Goal: Find contact information: Find contact information

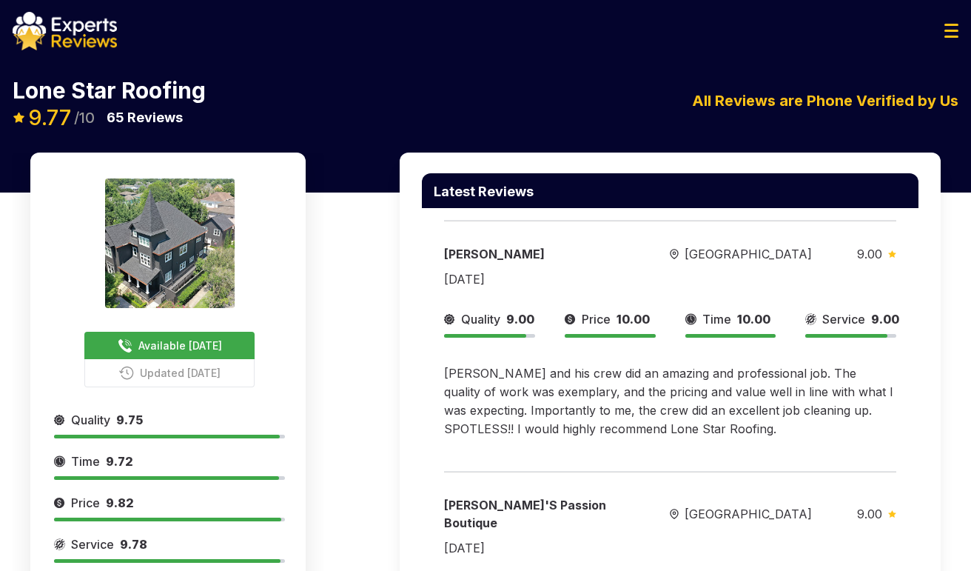
click at [879, 63] on div "Lone Star Roofing Available Today Updated Yesterday 9.77 /10 65 Reviews Lone St…" at bounding box center [485, 103] width 971 height 97
click at [206, 355] on button "Available [DATE]" at bounding box center [169, 345] width 170 height 27
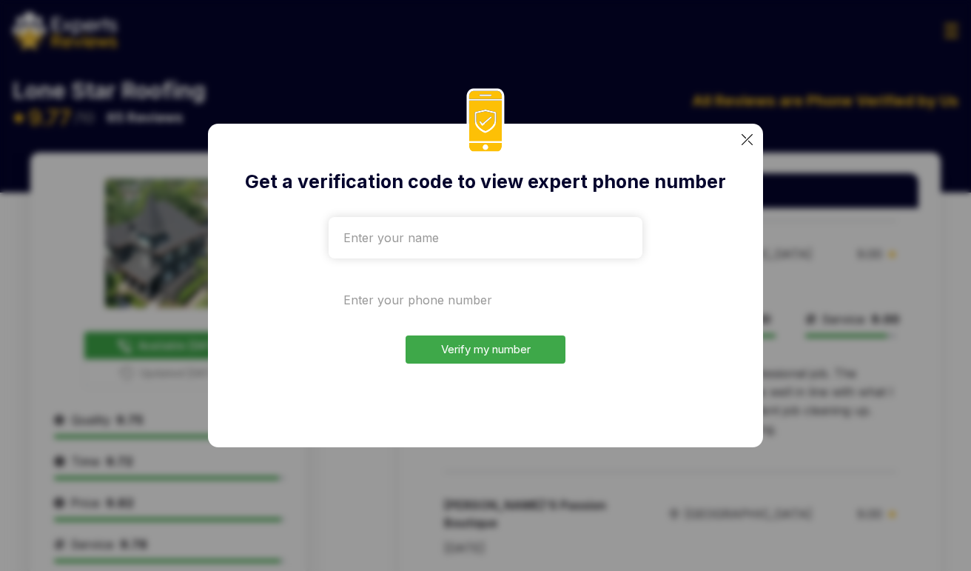
click at [441, 310] on input "tel" at bounding box center [486, 299] width 314 height 41
paste input "+1970-807-2822"
type input "+1970-807-2822"
click at [445, 253] on input "text" at bounding box center [486, 237] width 314 height 41
drag, startPoint x: 423, startPoint y: 242, endPoint x: 276, endPoint y: 240, distance: 147.3
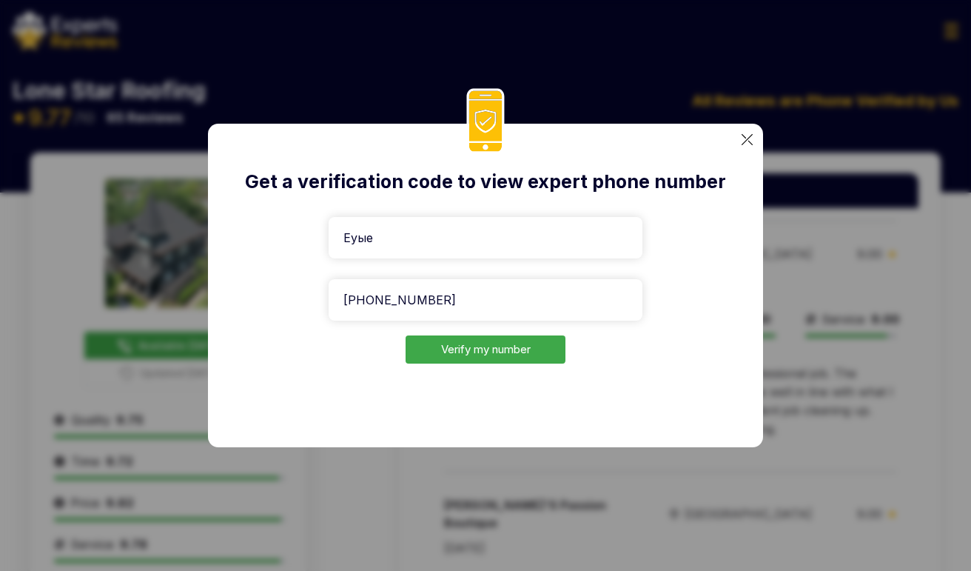
click at [276, 240] on div "Get a verification code to view expert phone number Еуые +1970-807-2822 Verify …" at bounding box center [485, 285] width 555 height 323
drag, startPoint x: 312, startPoint y: 236, endPoint x: 269, endPoint y: 236, distance: 42.2
click at [269, 236] on div "Get a verification code to view expert phone number Еуіе +1970-807-2822 Verify …" at bounding box center [485, 285] width 555 height 323
type input "Test"
click at [463, 351] on button "Verify my number" at bounding box center [486, 349] width 160 height 29
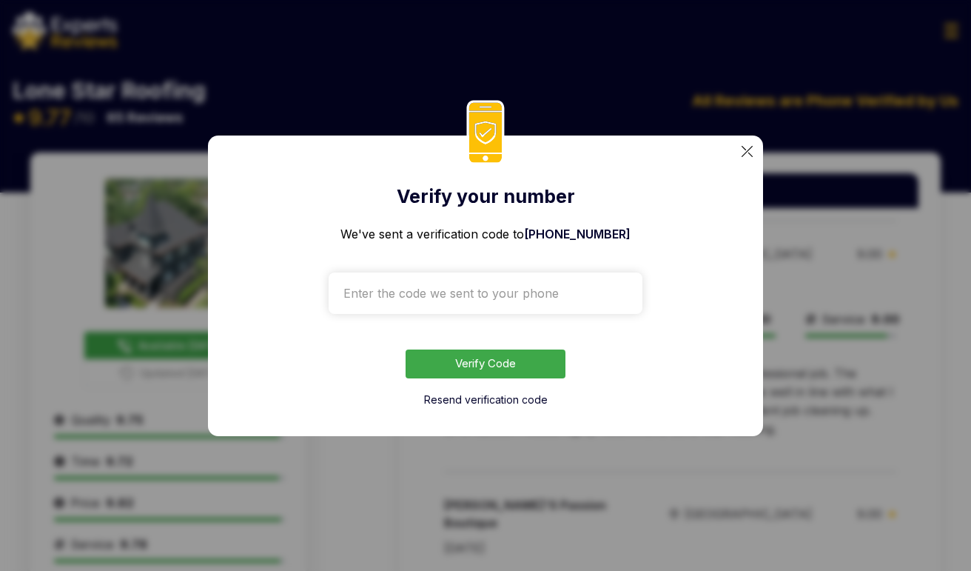
click at [470, 279] on input "text" at bounding box center [486, 292] width 314 height 41
paste input "7023"
type input "7023"
click at [488, 369] on button "Verify Code" at bounding box center [486, 363] width 160 height 29
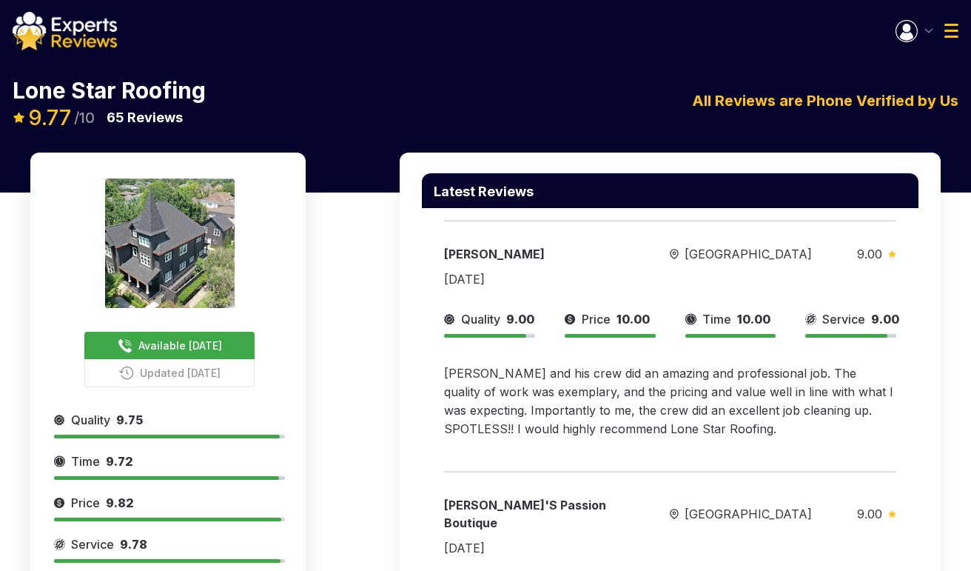
click at [891, 243] on div "Latest Reviews Nita Lindley Houston 9.00 06/26/2025 Quality 9.00 Price 10.00 Ti…" at bounding box center [670, 475] width 541 height 647
click at [891, 28] on img "button" at bounding box center [906, 31] width 22 height 22
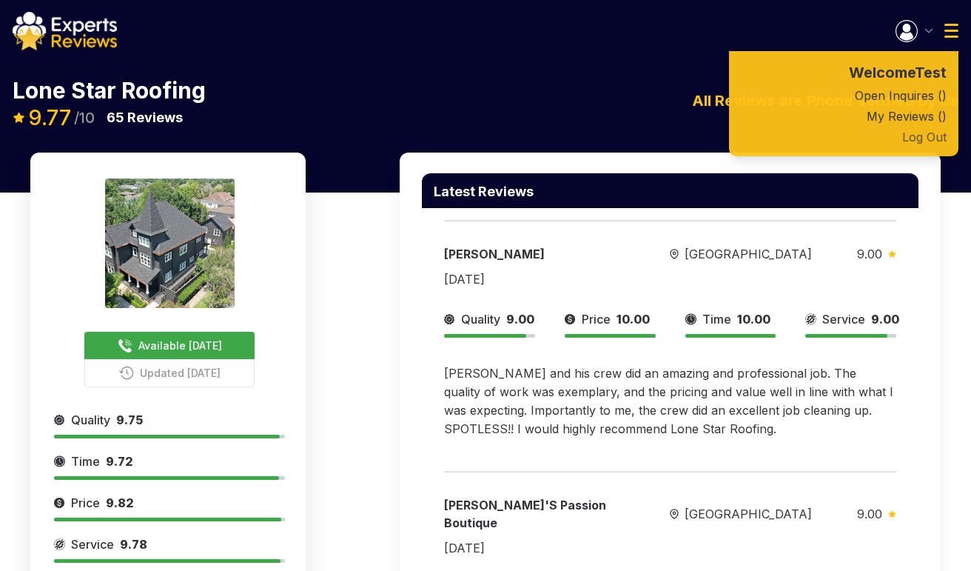
click at [891, 139] on button "Log Out" at bounding box center [843, 137] width 229 height 21
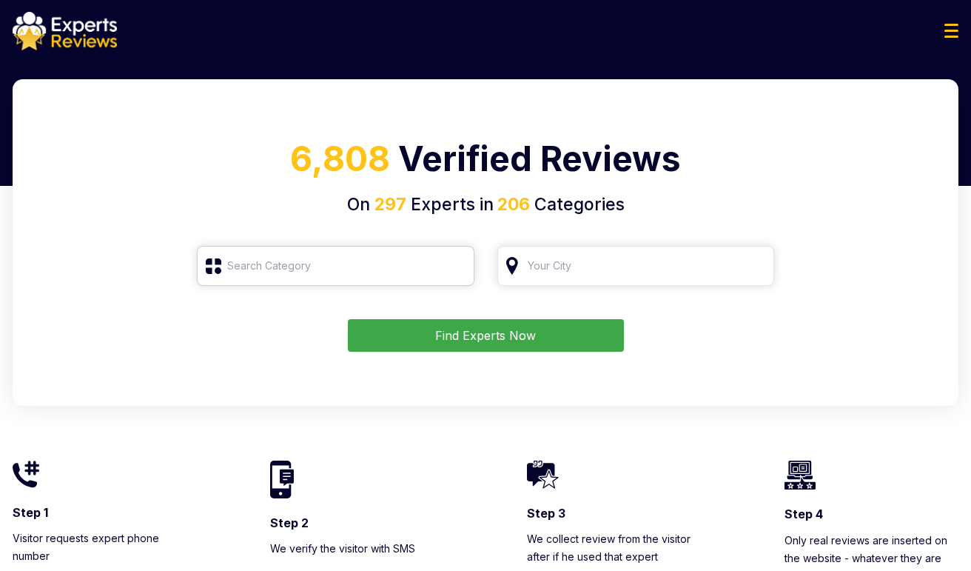
click at [346, 284] on input "search" at bounding box center [335, 266] width 277 height 40
click at [346, 278] on input "search" at bounding box center [335, 266] width 277 height 40
type input "К"
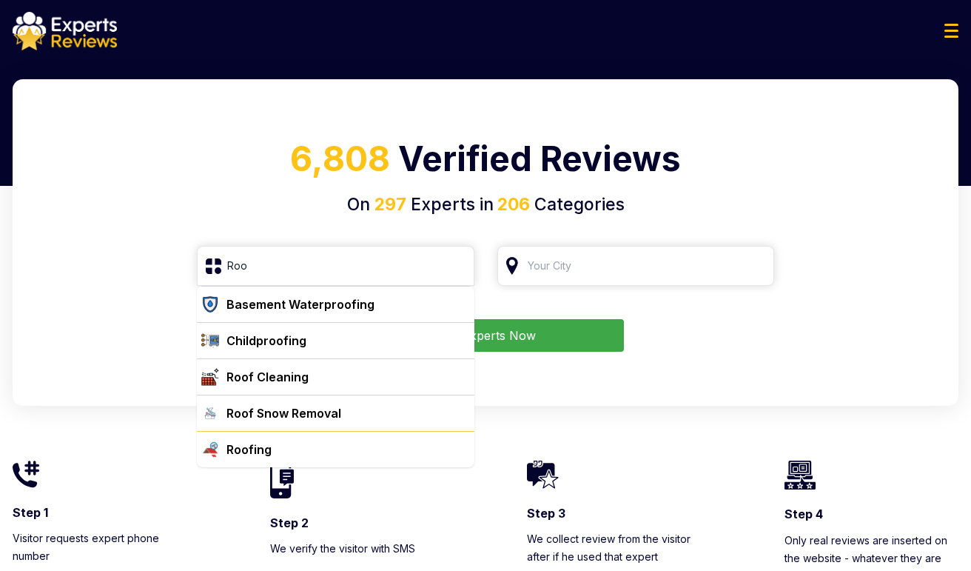
click at [329, 449] on div "Roofing" at bounding box center [345, 449] width 248 height 18
type input "Roofing"
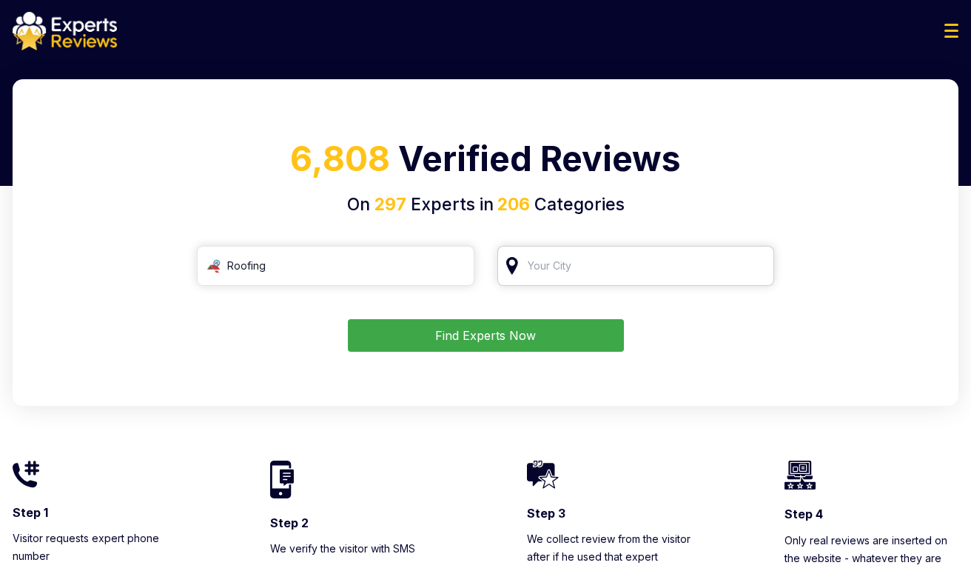
click at [581, 270] on input "search" at bounding box center [635, 266] width 277 height 40
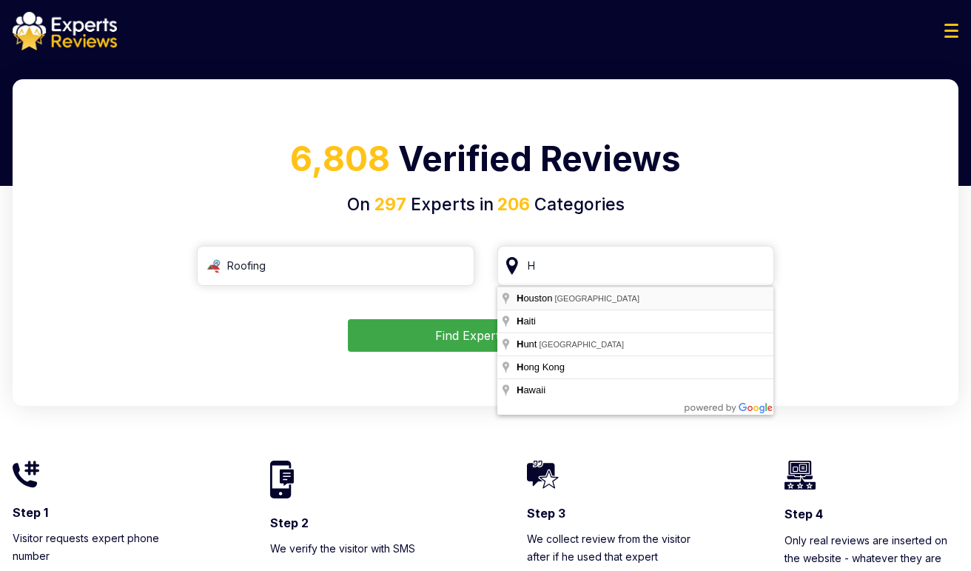
type input "[GEOGRAPHIC_DATA], [GEOGRAPHIC_DATA]"
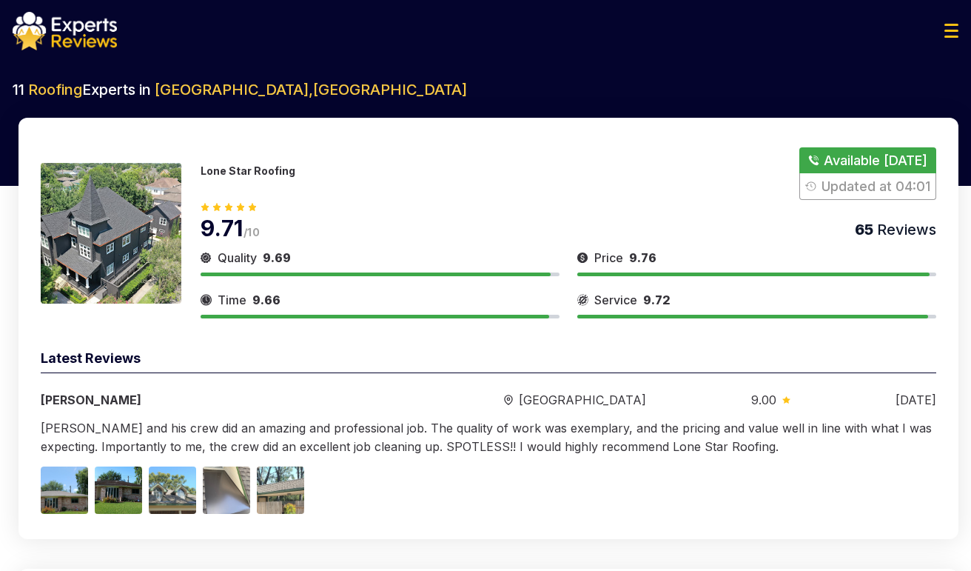
click at [861, 178] on button "Show Number" at bounding box center [867, 173] width 137 height 53
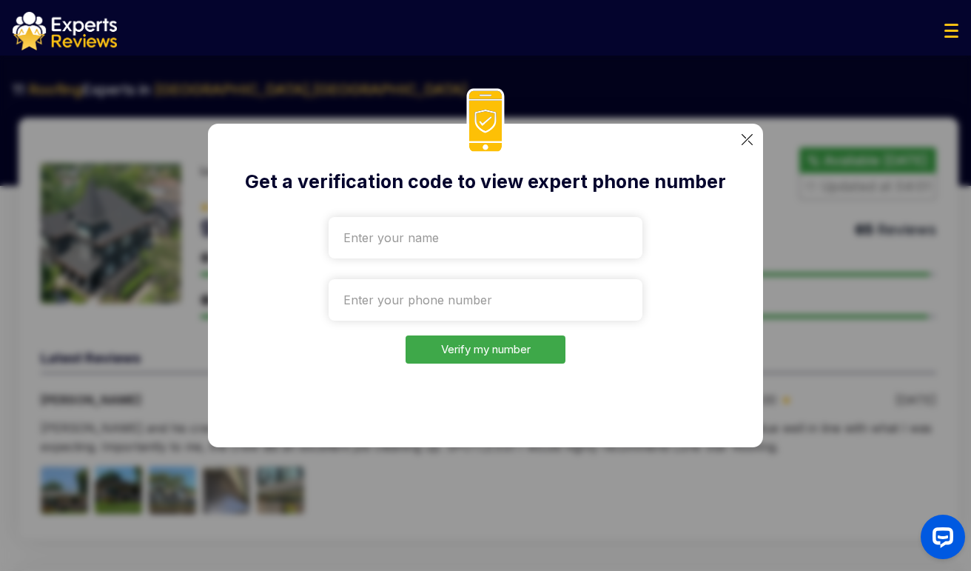
click at [451, 226] on input "text" at bounding box center [486, 237] width 314 height 41
type input "Test"
click at [424, 298] on input "tel" at bounding box center [486, 299] width 314 height 41
click at [464, 319] on input "tel" at bounding box center [486, 299] width 314 height 41
paste input "[PHONE_NUMBER]"
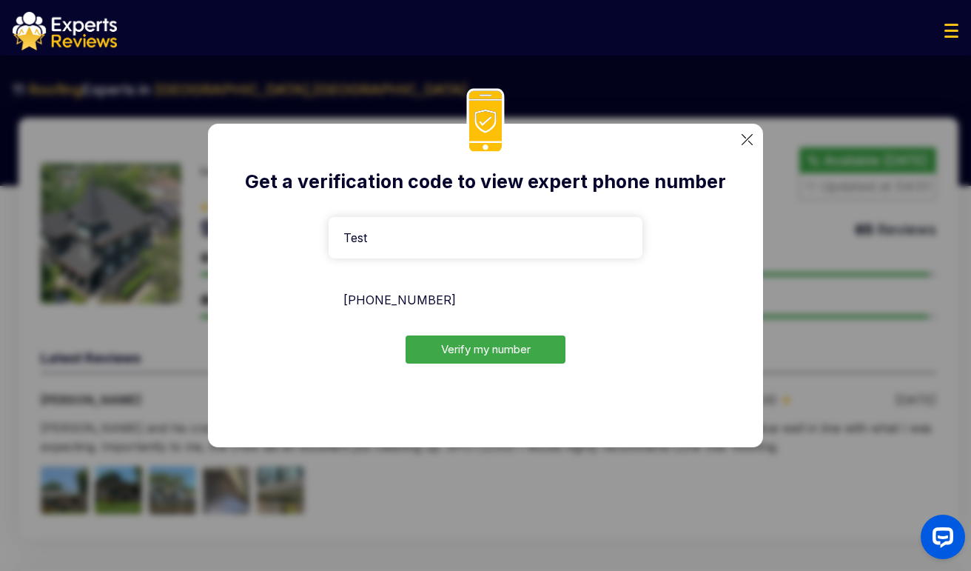
type input "[PHONE_NUMBER]"
click at [471, 350] on button "Verify my number" at bounding box center [486, 349] width 160 height 29
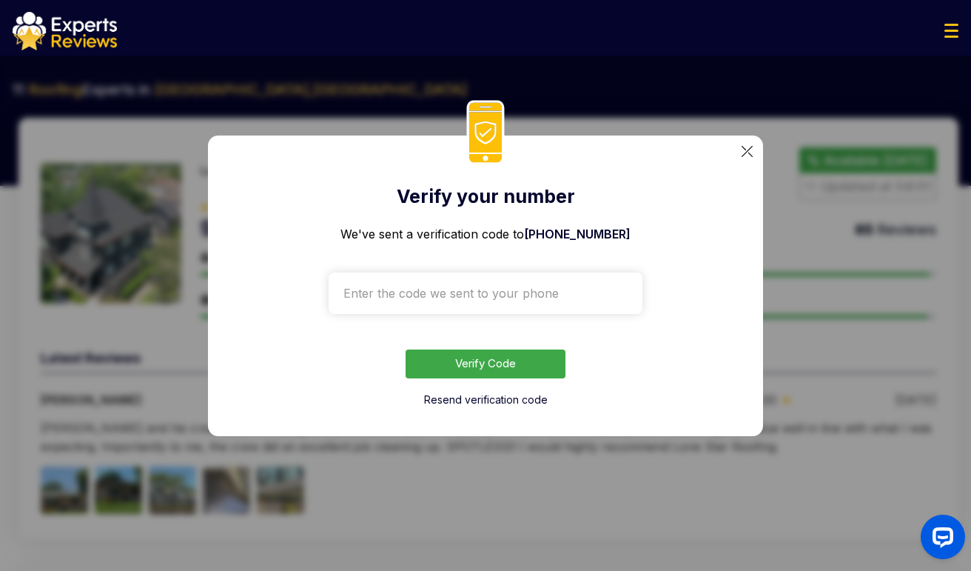
click at [423, 295] on input "text" at bounding box center [486, 292] width 314 height 41
drag, startPoint x: 423, startPoint y: 295, endPoint x: 278, endPoint y: 298, distance: 145.1
click at [278, 298] on div "Verify your number We've sent a verification code to +119708072822 sdf Verify C…" at bounding box center [485, 285] width 555 height 300
drag, startPoint x: 813, startPoint y: 256, endPoint x: 562, endPoint y: 355, distance: 269.1
click at [655, 317] on div "Verify your number We've sent a verification code to +119708072822 3324 Verify …" at bounding box center [485, 285] width 971 height 571
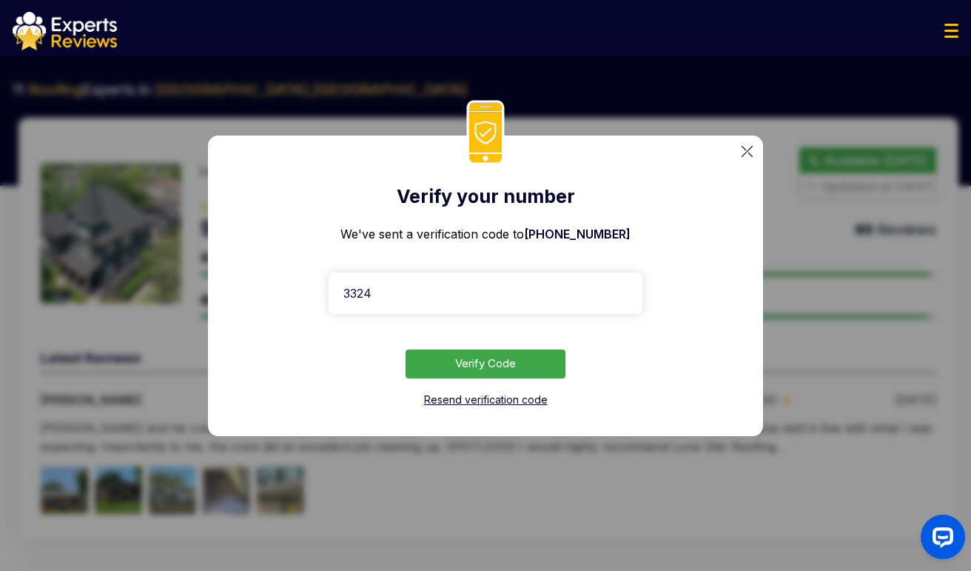
click at [477, 403] on button "Resend verification code" at bounding box center [486, 399] width 124 height 15
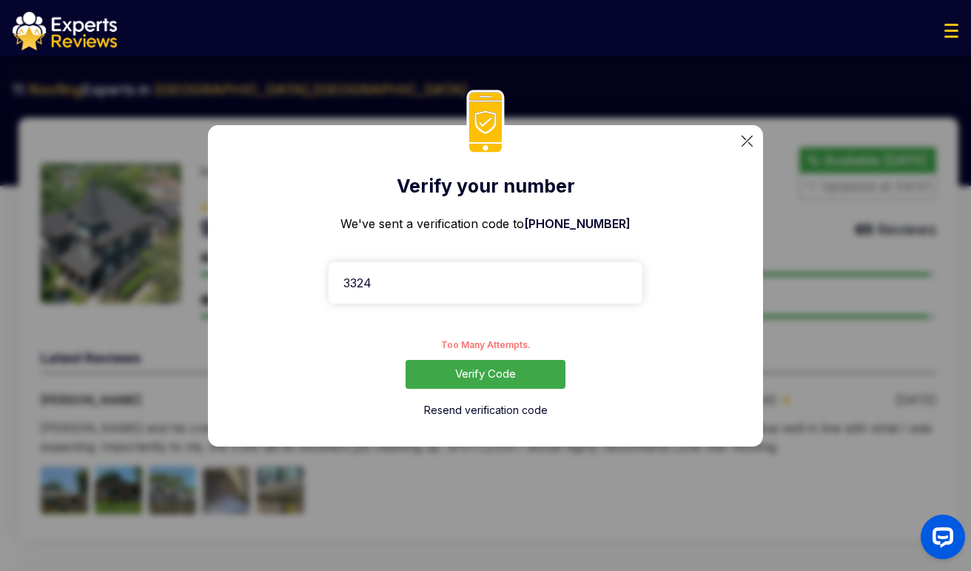
click at [454, 379] on button "Verify Code" at bounding box center [486, 374] width 160 height 29
click at [489, 411] on button "Resend verification code" at bounding box center [486, 410] width 124 height 15
click at [436, 288] on input "3324" at bounding box center [486, 282] width 314 height 41
click at [496, 372] on button "Verify Code" at bounding box center [486, 374] width 160 height 29
drag, startPoint x: 475, startPoint y: 381, endPoint x: 485, endPoint y: 378, distance: 10.1
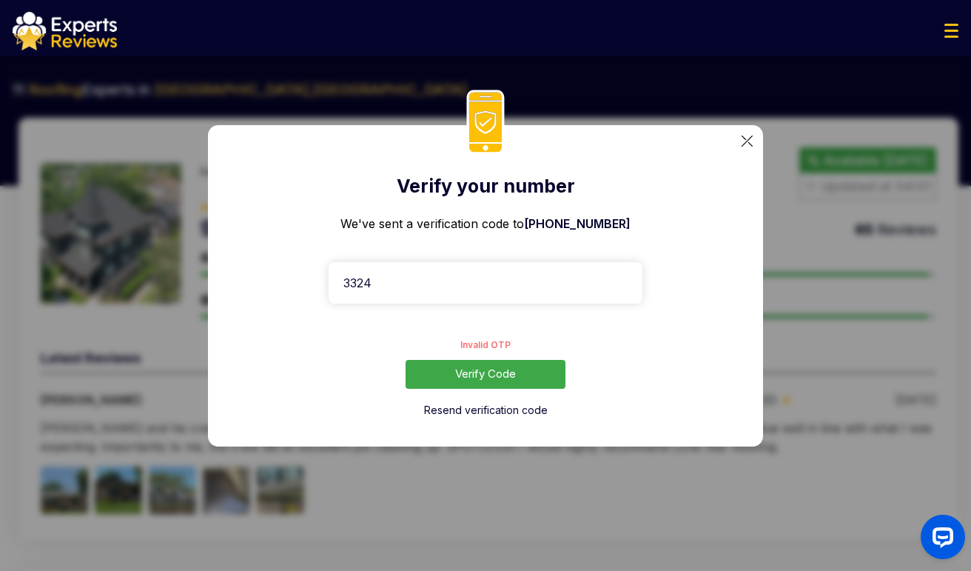
click at [485, 378] on button "Verify Code" at bounding box center [486, 374] width 160 height 29
click at [488, 406] on button "Resend verification code" at bounding box center [486, 410] width 124 height 15
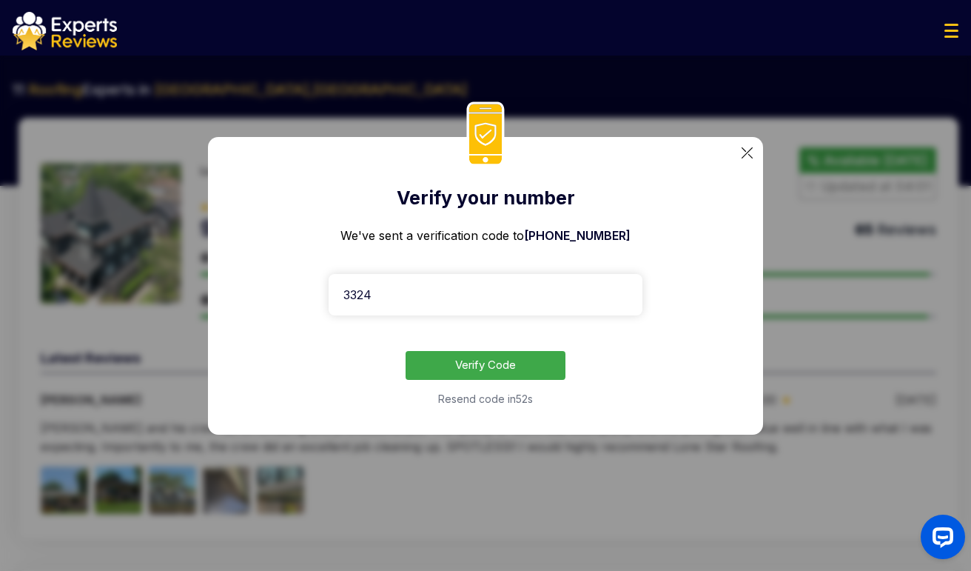
click at [870, 362] on div "Verify your number We've sent a verification code to +119708072822 3324 Verify …" at bounding box center [485, 285] width 971 height 571
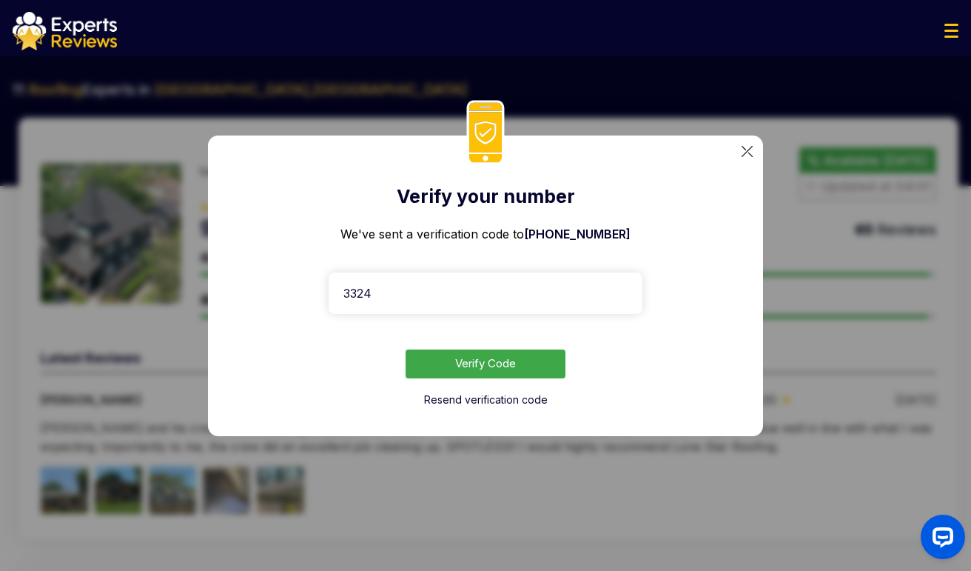
click at [36, 347] on div "Verify your number We've sent a verification code to +119708072822 3324 Verify …" at bounding box center [485, 285] width 971 height 571
click at [394, 295] on input "3324" at bounding box center [486, 292] width 314 height 41
paste input "116"
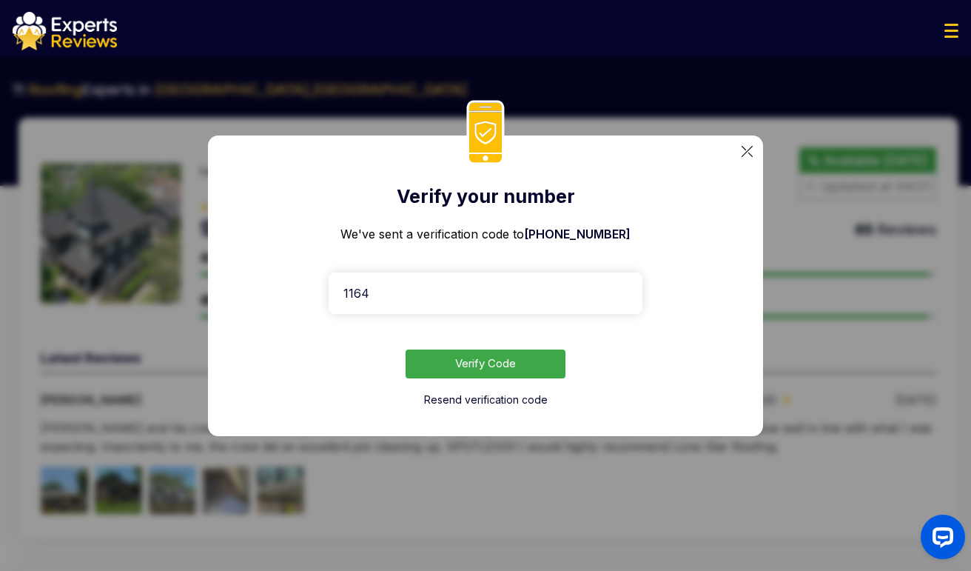
click at [475, 366] on button "Verify Code" at bounding box center [486, 363] width 160 height 29
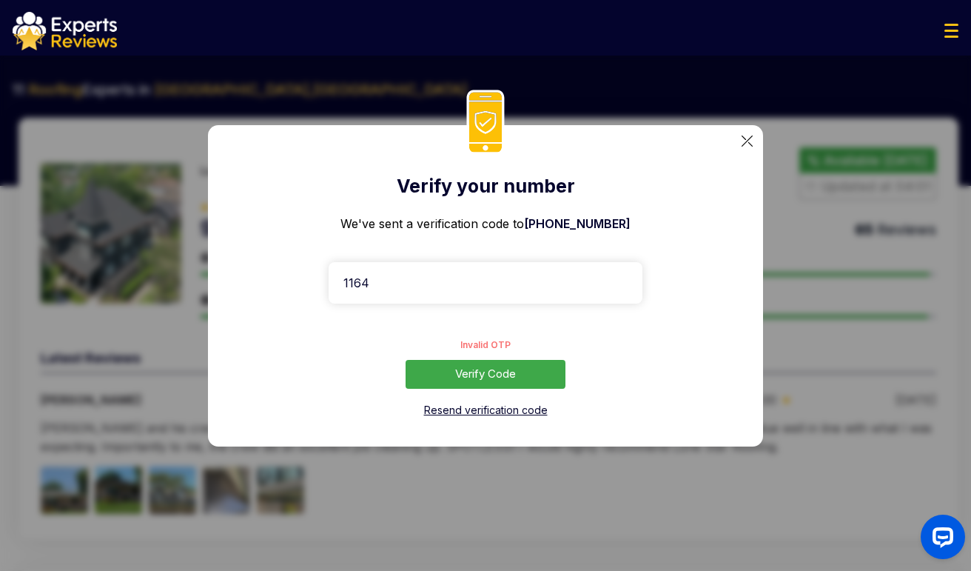
click at [477, 415] on button "Resend verification code" at bounding box center [486, 410] width 124 height 15
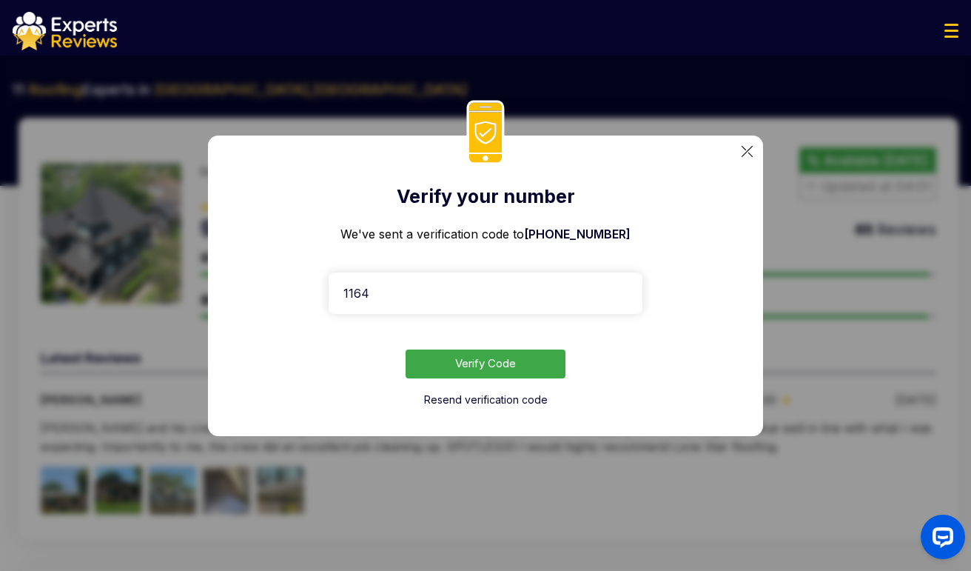
click at [434, 294] on input "1164" at bounding box center [486, 292] width 314 height 41
paste input "4982"
type input "4982"
click at [474, 364] on button "Verify Code" at bounding box center [486, 363] width 160 height 29
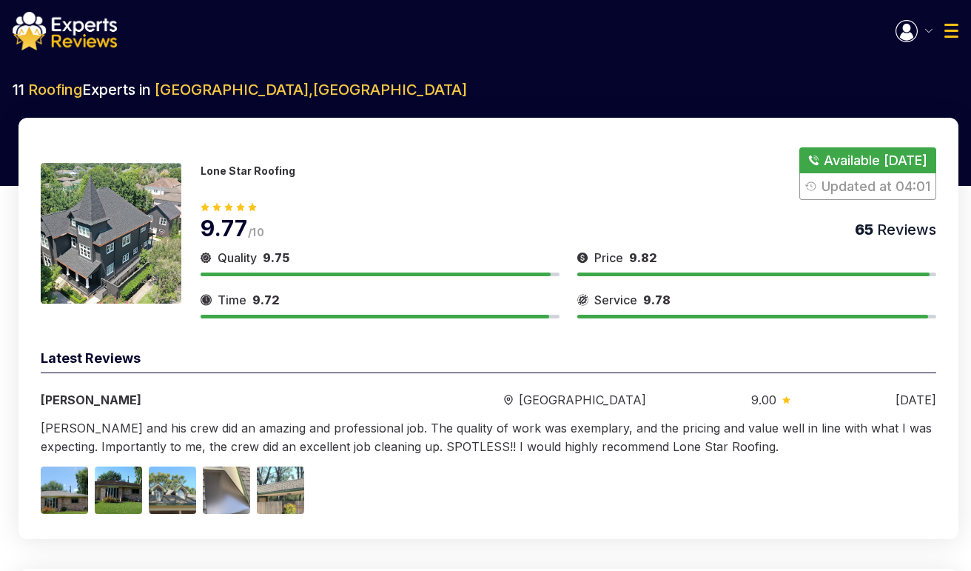
click at [912, 41] on img "button" at bounding box center [906, 31] width 22 height 22
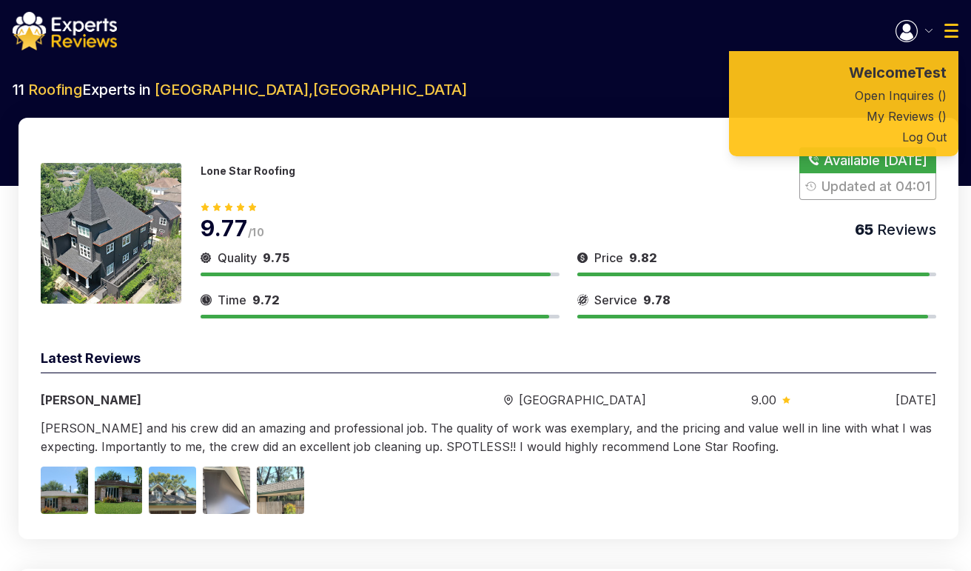
click at [431, 415] on div "Quality 9.75 Time 9.72 Price 9.82 Service 9.78 Latest Reviews Nita Lindley Hous…" at bounding box center [488, 431] width 895 height 166
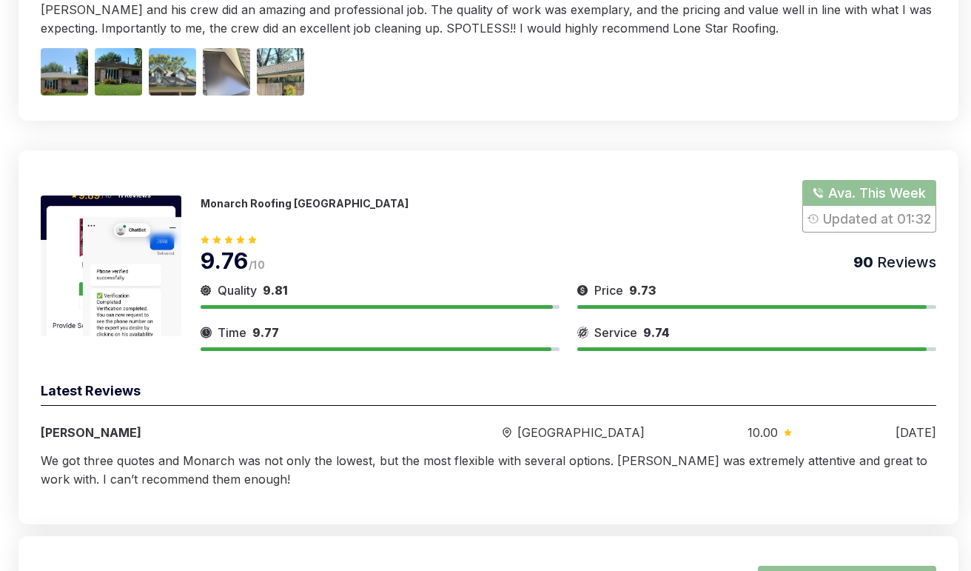
scroll to position [444, 0]
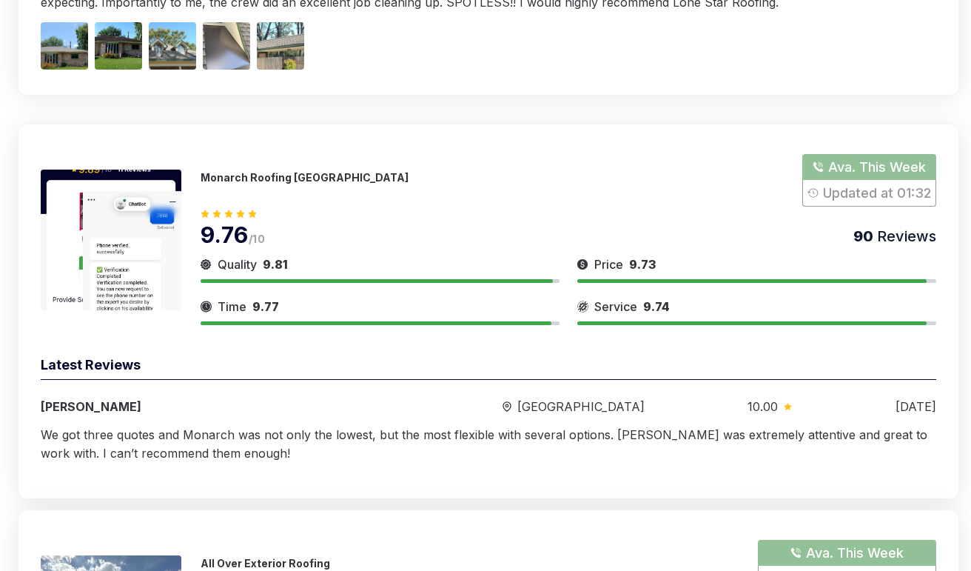
click at [831, 68] on div at bounding box center [488, 45] width 895 height 47
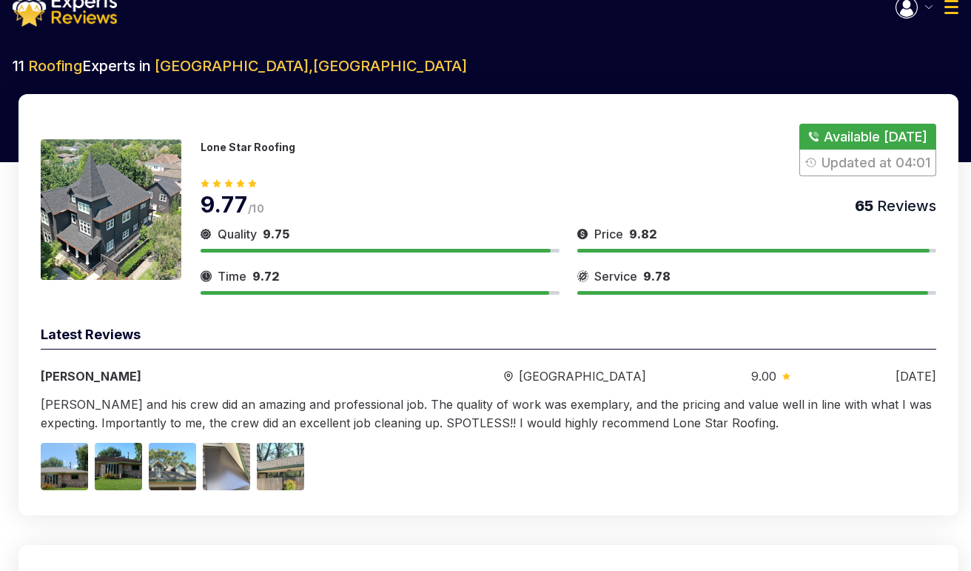
scroll to position [0, 0]
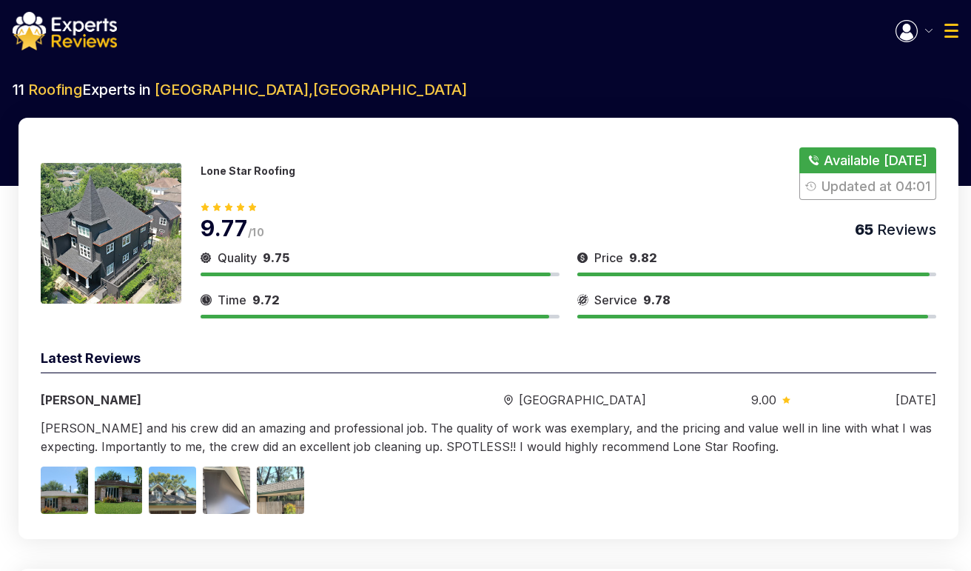
click at [919, 37] on button "button" at bounding box center [913, 31] width 37 height 22
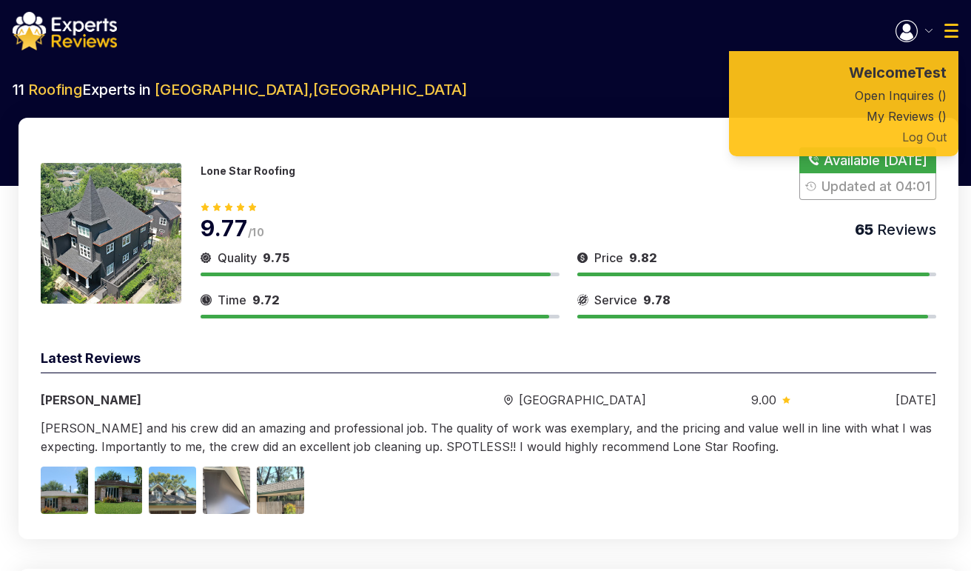
click at [933, 135] on button "Log Out" at bounding box center [843, 137] width 229 height 21
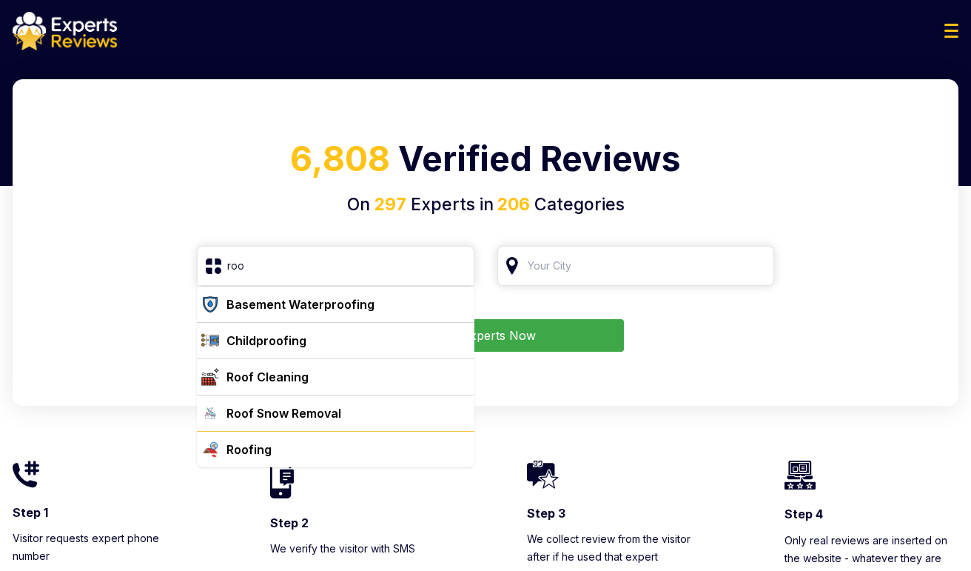
click at [326, 443] on div "Roofing" at bounding box center [345, 449] width 248 height 18
type input "Roofing"
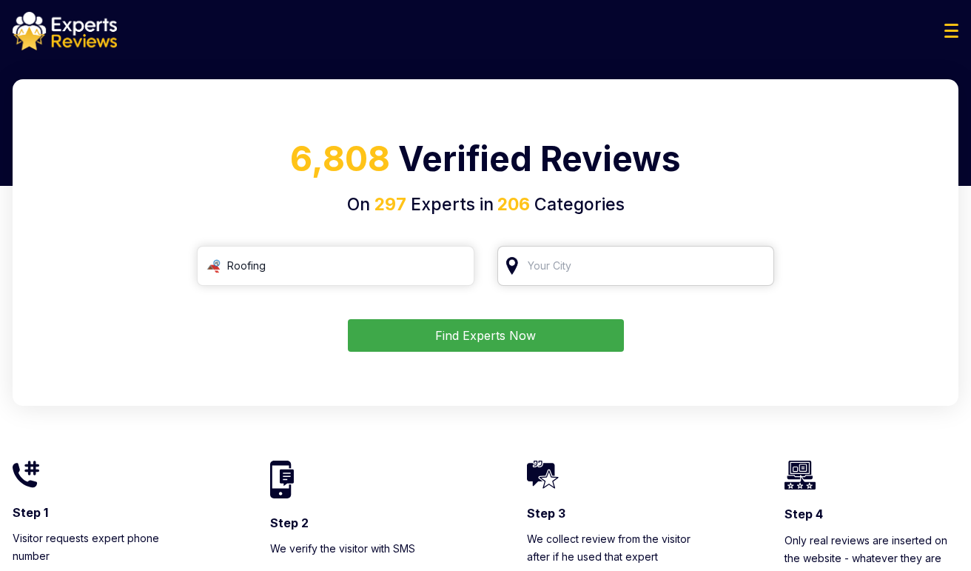
click at [565, 268] on input "search" at bounding box center [635, 266] width 277 height 40
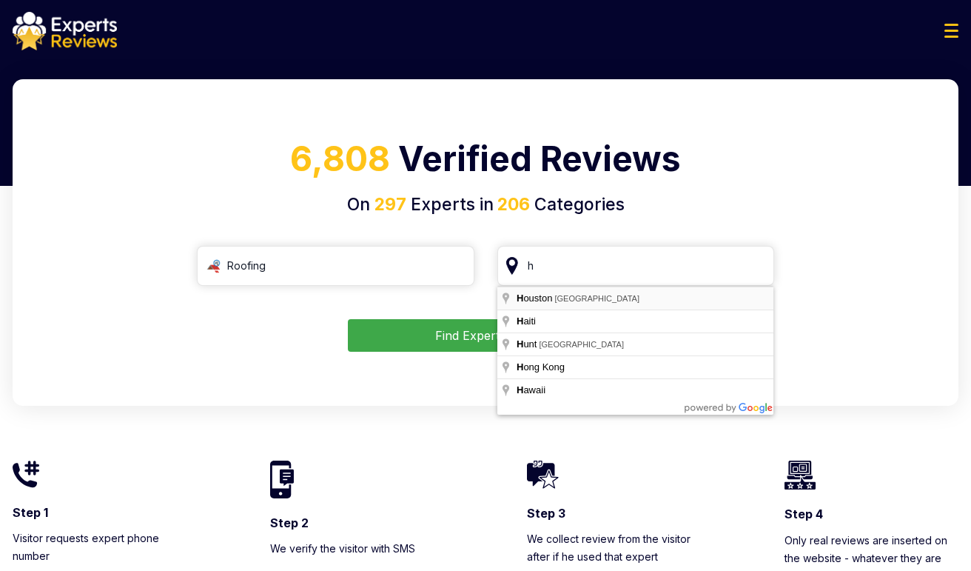
type input "[GEOGRAPHIC_DATA], [GEOGRAPHIC_DATA]"
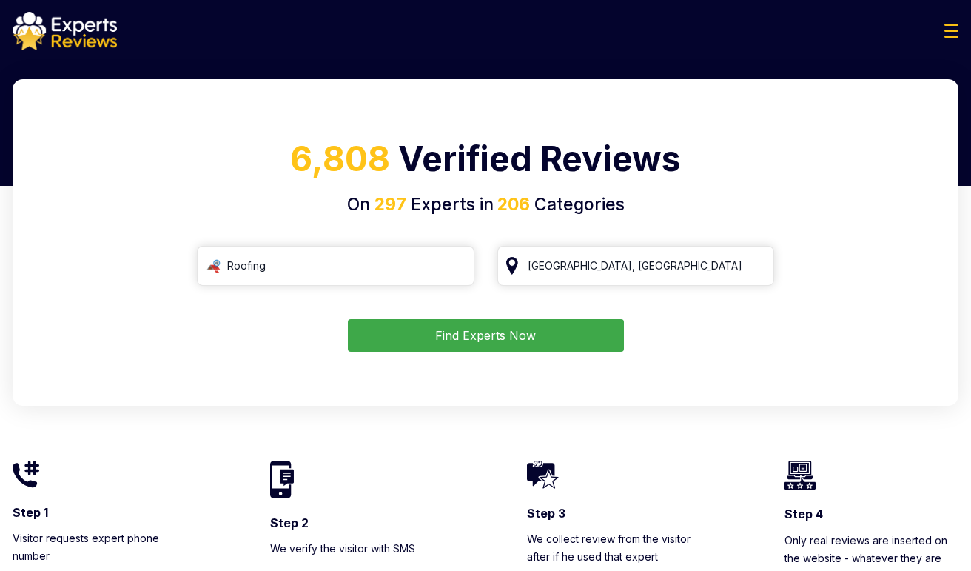
click at [563, 333] on button "Find Experts Now" at bounding box center [486, 335] width 276 height 33
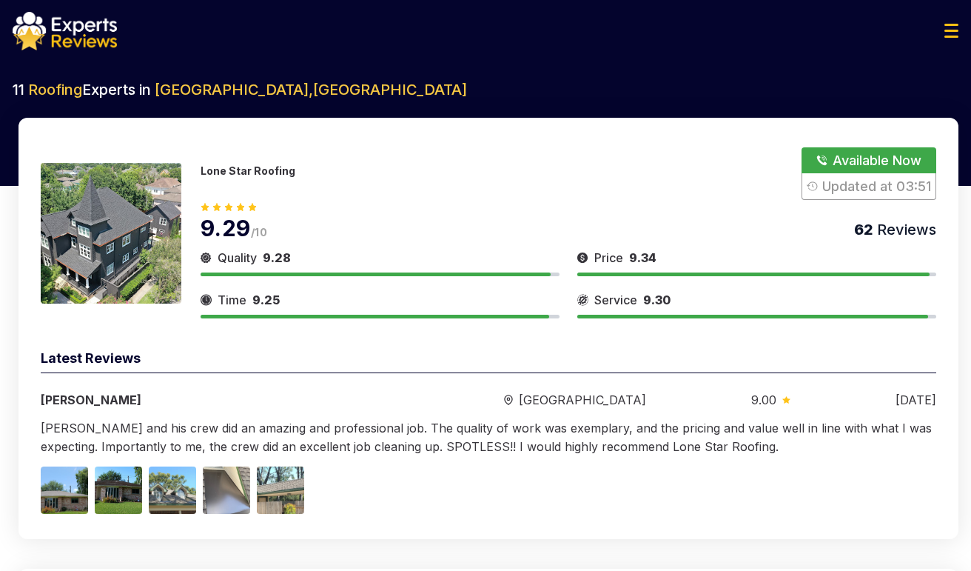
click at [897, 211] on div "62 Reviews" at bounding box center [895, 220] width 82 height 33
click at [894, 178] on button "Show Number" at bounding box center [868, 173] width 135 height 53
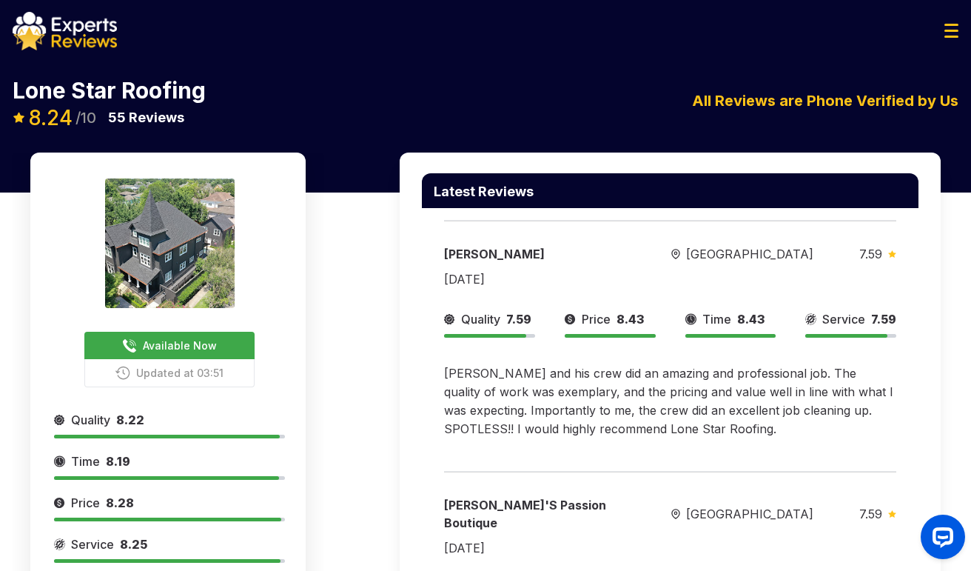
click at [954, 34] on img at bounding box center [951, 31] width 14 height 14
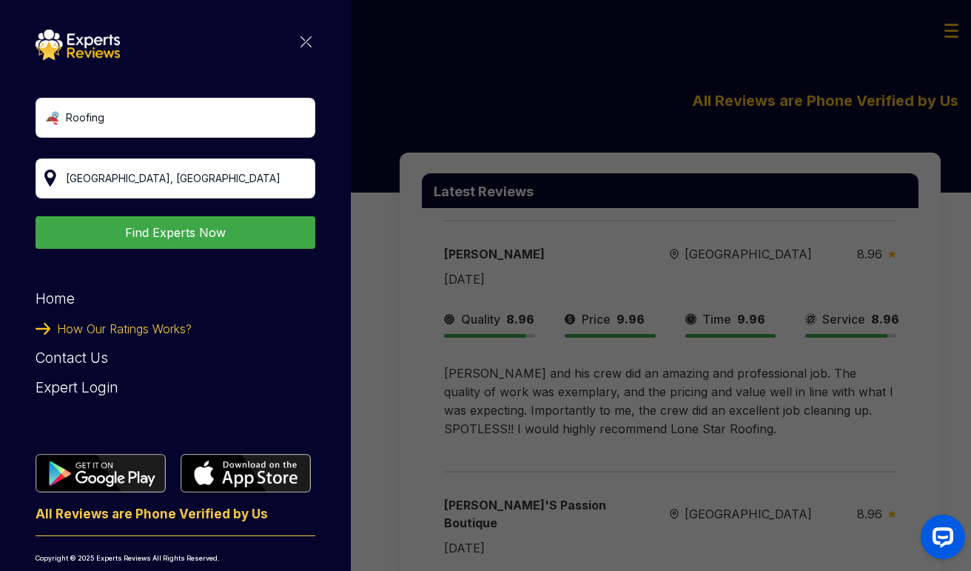
click at [286, 41] on div "Roofing Find Experts Now Home How Our Ratings Works? Contact Us Expert Login Al…" at bounding box center [176, 305] width 280 height 551
click at [300, 45] on img at bounding box center [305, 41] width 11 height 11
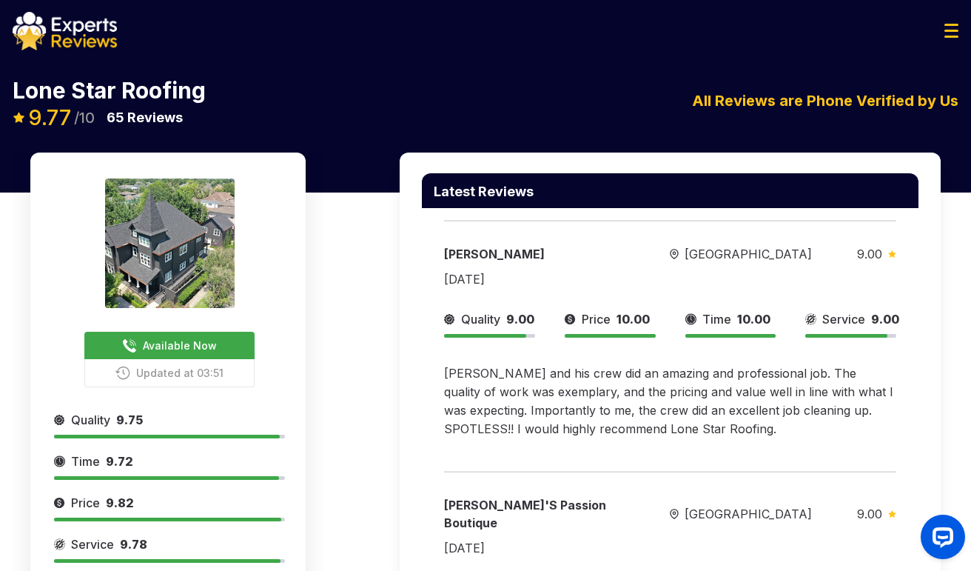
click at [210, 350] on span "Available Now" at bounding box center [180, 345] width 74 height 16
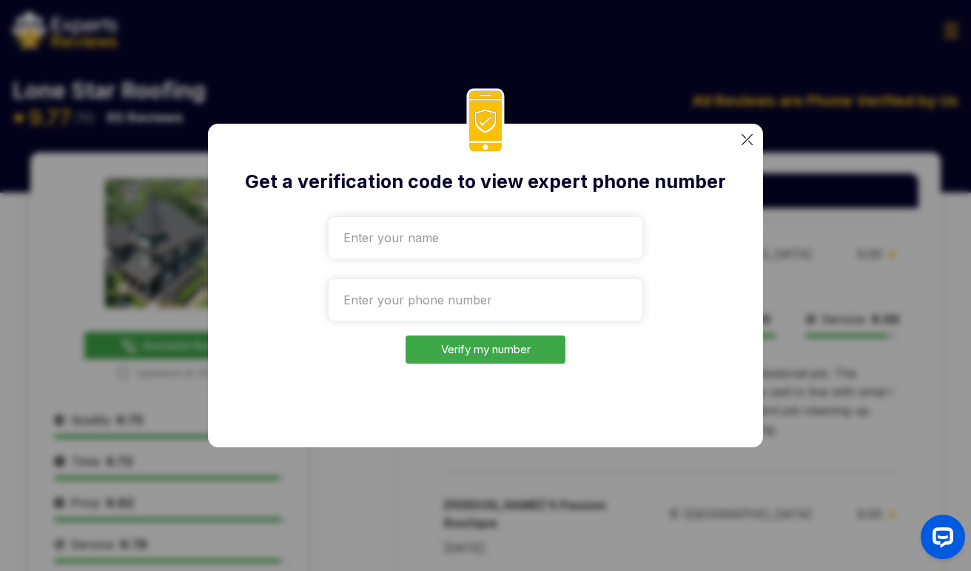
click at [542, 243] on input "text" at bounding box center [486, 237] width 314 height 41
click at [527, 357] on button "Verify my number" at bounding box center [486, 349] width 160 height 29
type input "Test"
click at [505, 353] on button "Verify my number" at bounding box center [486, 349] width 160 height 29
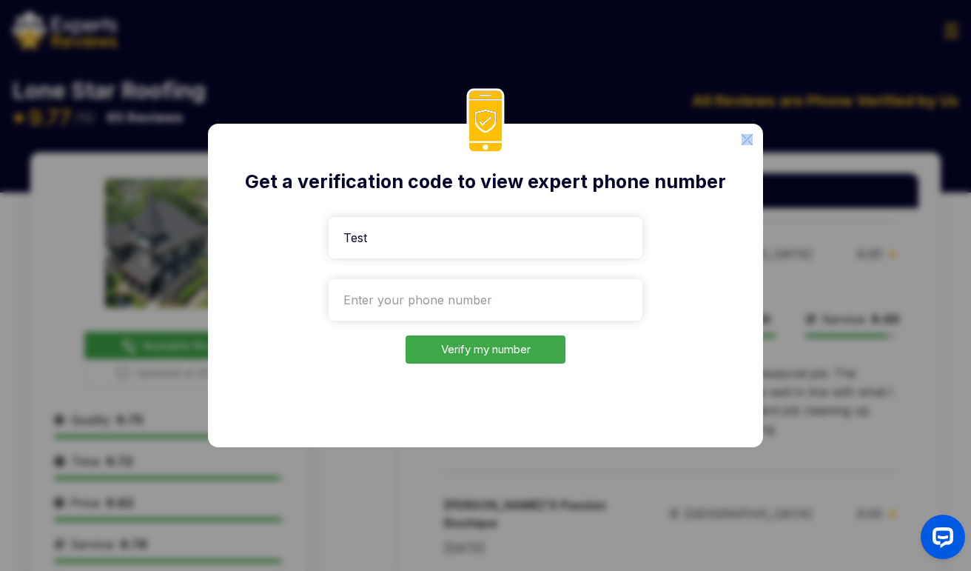
drag, startPoint x: 849, startPoint y: 154, endPoint x: 567, endPoint y: 226, distance: 290.9
click at [567, 226] on div "Get a verification code to view expert phone number Test Verify my number" at bounding box center [485, 285] width 971 height 571
click at [501, 297] on input "tel" at bounding box center [486, 299] width 314 height 41
paste input "[PHONE_NUMBER]"
type input "[PHONE_NUMBER]"
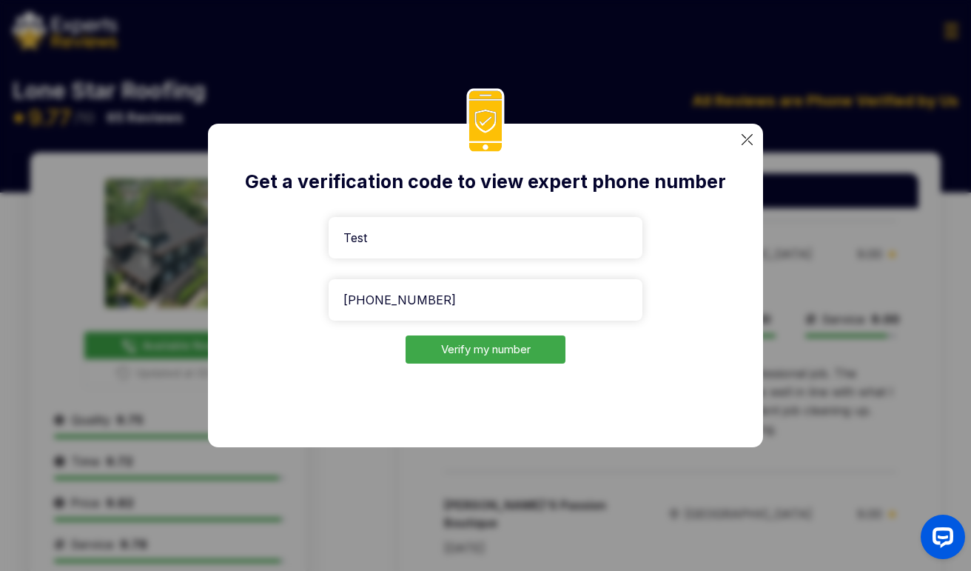
click at [517, 355] on button "Verify my number" at bounding box center [486, 349] width 160 height 29
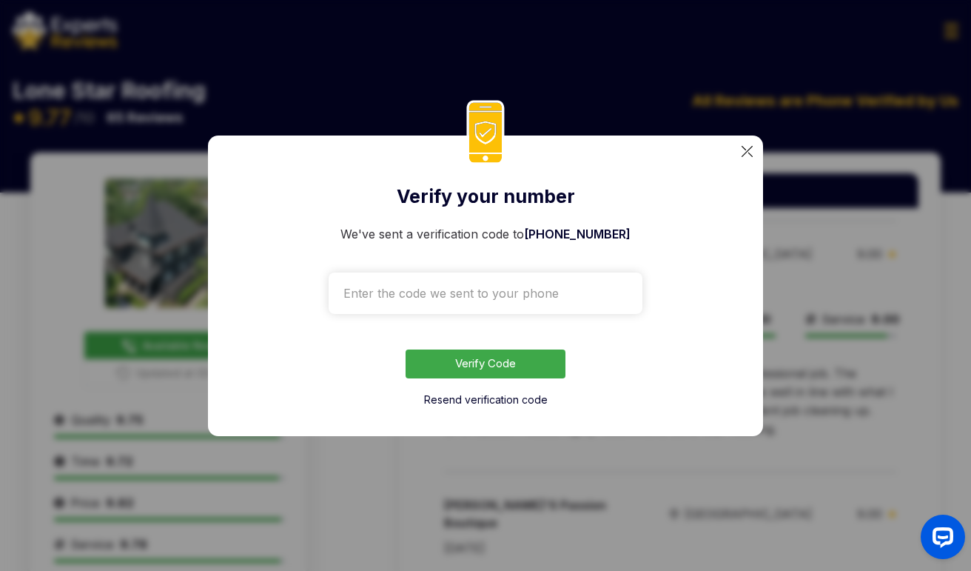
click at [497, 353] on button "Verify Code" at bounding box center [486, 363] width 160 height 29
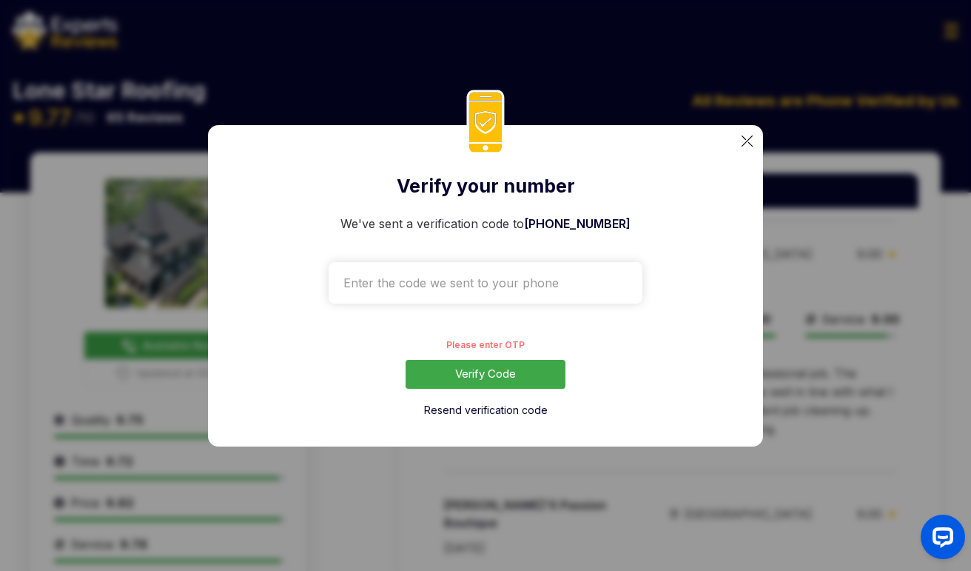
click at [444, 282] on input "text" at bounding box center [486, 282] width 314 height 41
click at [477, 415] on button "Resend verification code" at bounding box center [486, 410] width 124 height 15
click at [424, 287] on input "text" at bounding box center [486, 282] width 314 height 41
click at [489, 382] on button "Verify Code" at bounding box center [486, 374] width 160 height 29
click at [490, 403] on button "Resend verification code" at bounding box center [486, 410] width 124 height 15
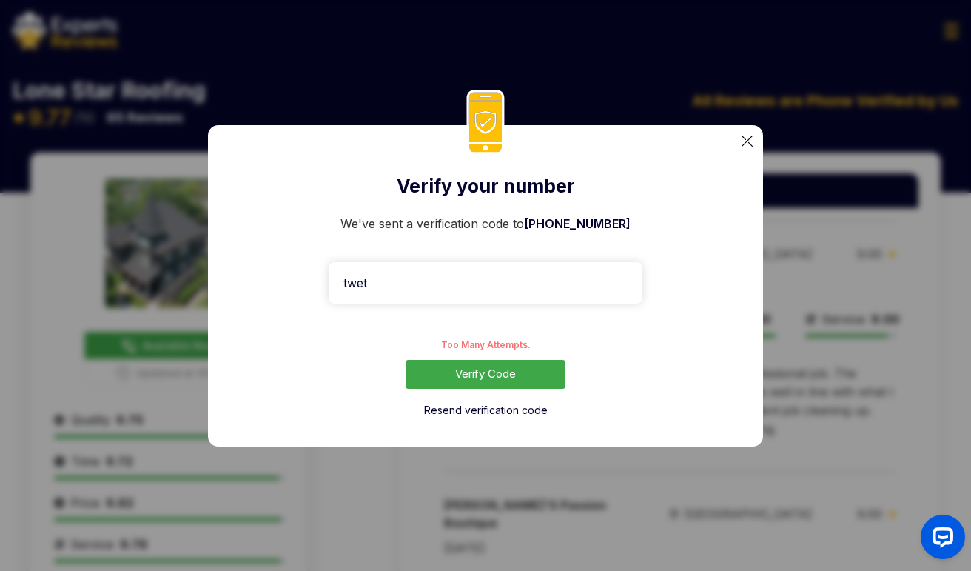
click at [491, 412] on button "Resend verification code" at bounding box center [486, 410] width 124 height 15
click at [486, 379] on button "Verify Code" at bounding box center [486, 374] width 160 height 29
click at [494, 416] on button "Resend verification code" at bounding box center [486, 410] width 124 height 15
click at [456, 288] on input "twet" at bounding box center [486, 282] width 314 height 41
click at [494, 409] on button "Resend verification code" at bounding box center [486, 410] width 124 height 15
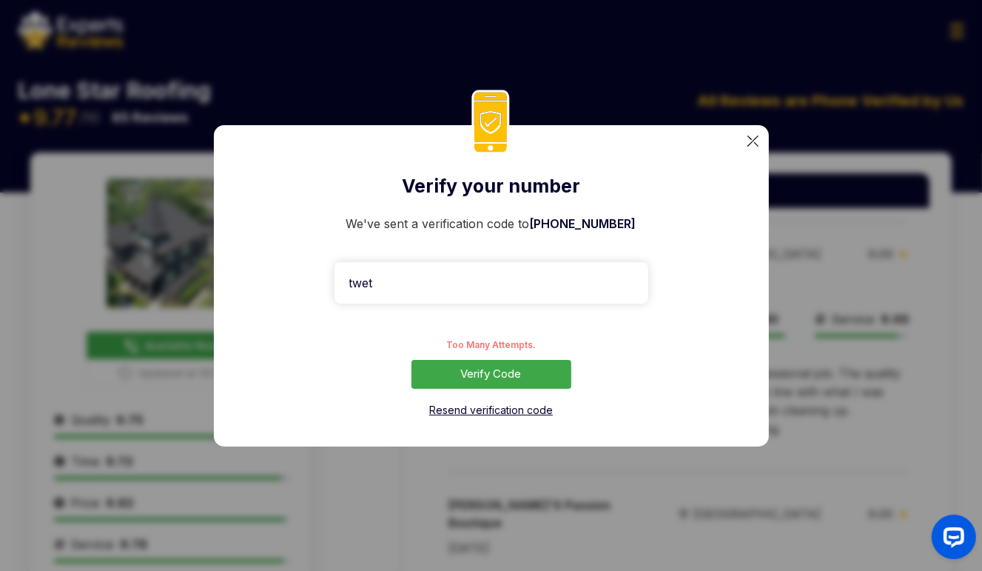
click at [521, 409] on button "Resend verification code" at bounding box center [491, 410] width 124 height 15
click at [474, 412] on button "Resend verification code" at bounding box center [491, 410] width 124 height 15
drag, startPoint x: 504, startPoint y: 408, endPoint x: 31, endPoint y: 647, distance: 529.8
click at [31, 570] on html "Trust matters — every review is 100% real Verified by phone: we confirm the rev…" at bounding box center [491, 422] width 982 height 844
click at [462, 374] on button "Verify Code" at bounding box center [491, 374] width 160 height 29
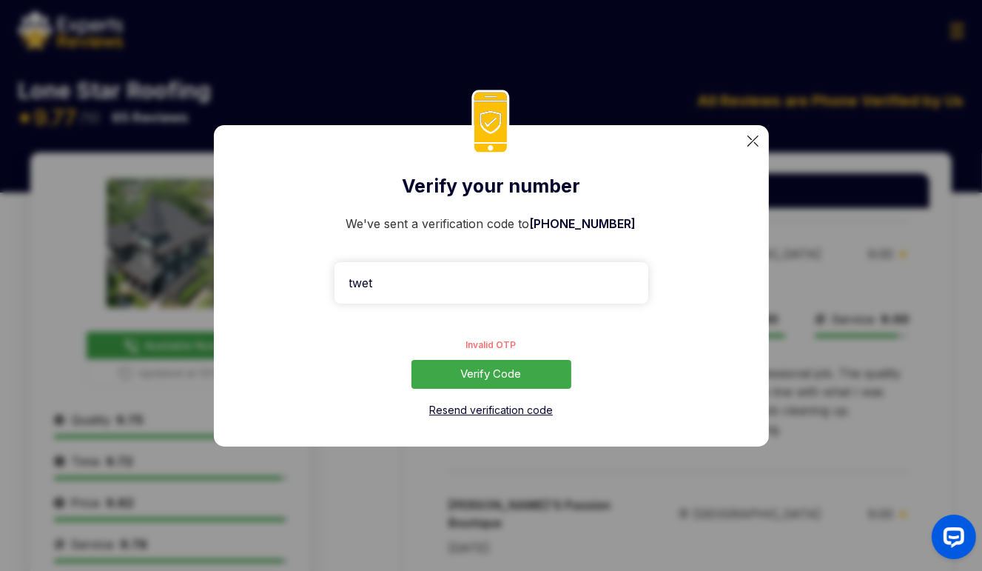
click at [484, 412] on button "Resend verification code" at bounding box center [491, 410] width 124 height 15
click at [482, 411] on button "Resend verification code" at bounding box center [491, 410] width 124 height 15
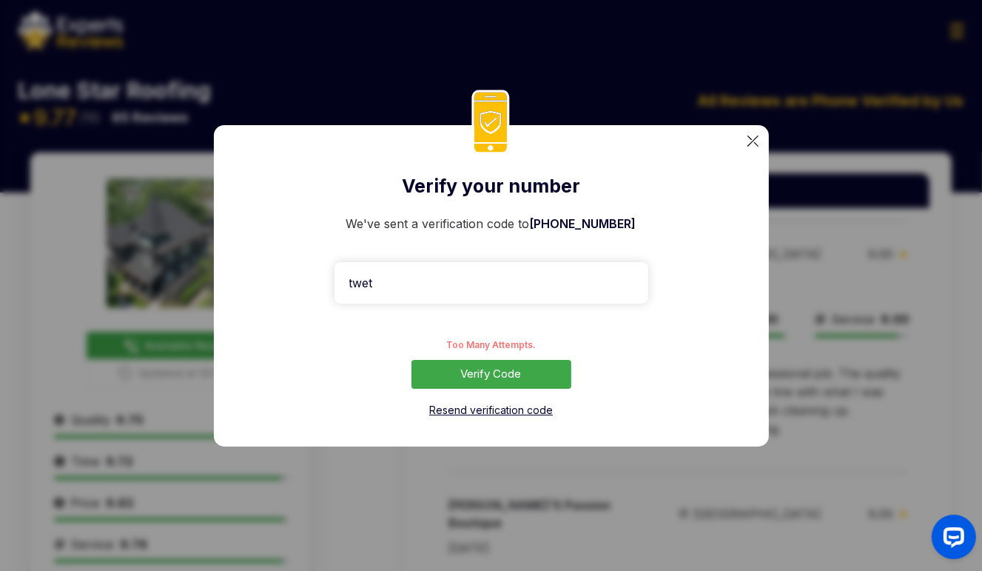
click at [482, 411] on button "Resend verification code" at bounding box center [491, 410] width 124 height 15
click at [508, 413] on button "Resend verification code" at bounding box center [491, 410] width 124 height 15
click at [452, 411] on button "Resend verification code" at bounding box center [491, 410] width 124 height 15
click at [517, 410] on button "Resend verification code" at bounding box center [491, 410] width 124 height 15
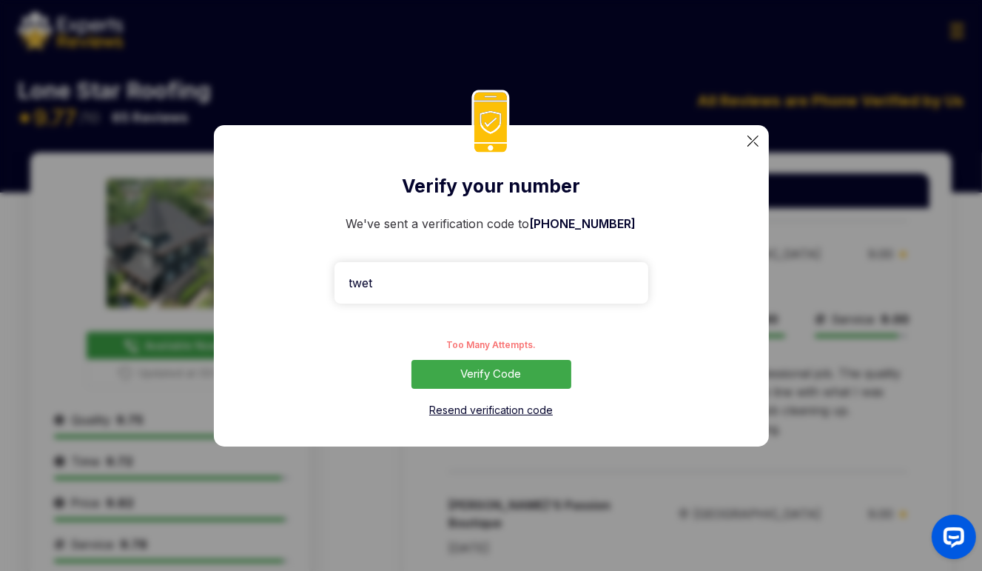
click at [503, 409] on button "Resend verification code" at bounding box center [491, 410] width 124 height 15
click at [517, 415] on button "Resend verification code" at bounding box center [491, 410] width 124 height 15
drag, startPoint x: 447, startPoint y: 291, endPoint x: 334, endPoint y: 290, distance: 112.5
click at [334, 290] on input "twet" at bounding box center [491, 282] width 314 height 41
click at [487, 409] on button "Resend verification code" at bounding box center [491, 410] width 124 height 15
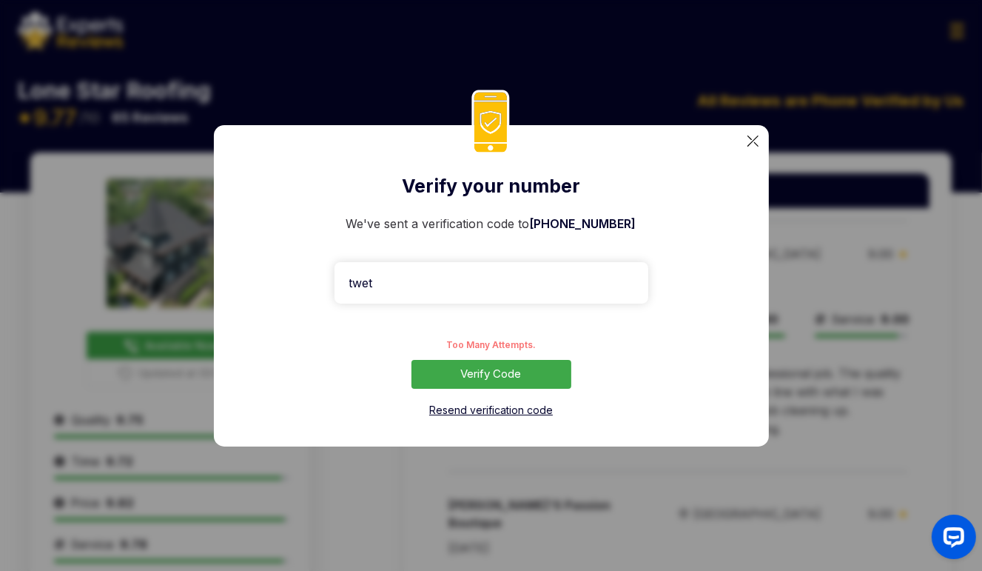
click at [497, 406] on button "Resend verification code" at bounding box center [491, 410] width 124 height 15
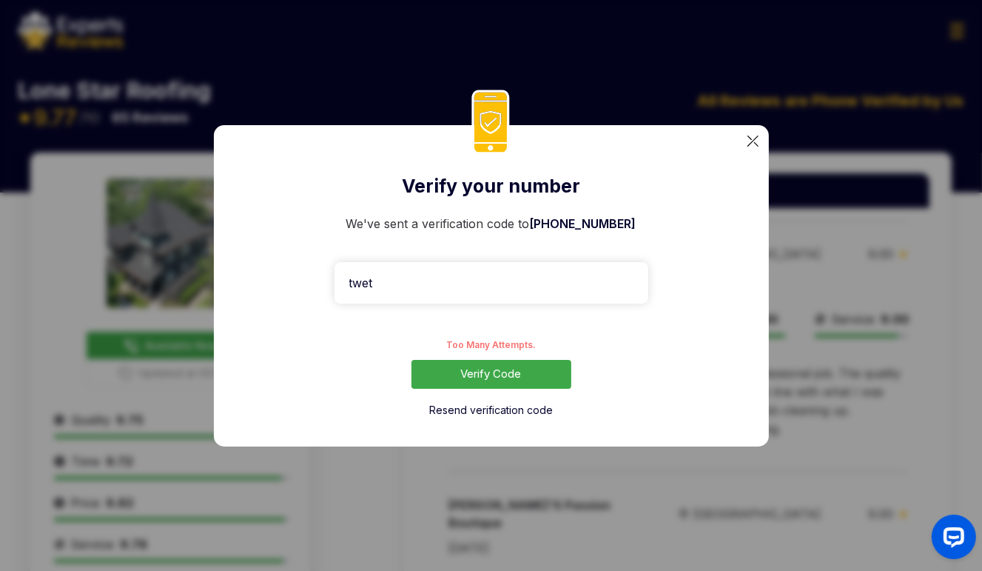
click at [457, 282] on input "twet" at bounding box center [491, 282] width 314 height 41
click at [494, 377] on button "Verify Code" at bounding box center [491, 374] width 160 height 29
click at [497, 411] on button "Resend verification code" at bounding box center [491, 410] width 124 height 15
drag, startPoint x: 397, startPoint y: 282, endPoint x: 311, endPoint y: 279, distance: 85.9
click at [311, 279] on div "Verify your number We've sent a verification code to [PHONE_NUMBER] twet Too Ma…" at bounding box center [491, 285] width 555 height 321
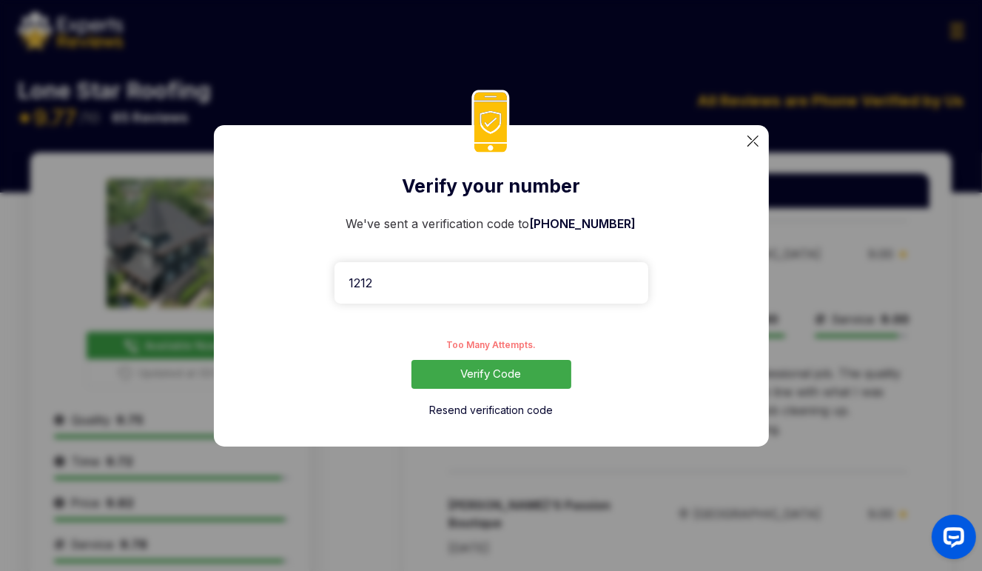
type input "1212"
click at [468, 383] on button "Verify Code" at bounding box center [491, 374] width 160 height 29
click at [491, 411] on button "Resend verification code" at bounding box center [491, 410] width 124 height 15
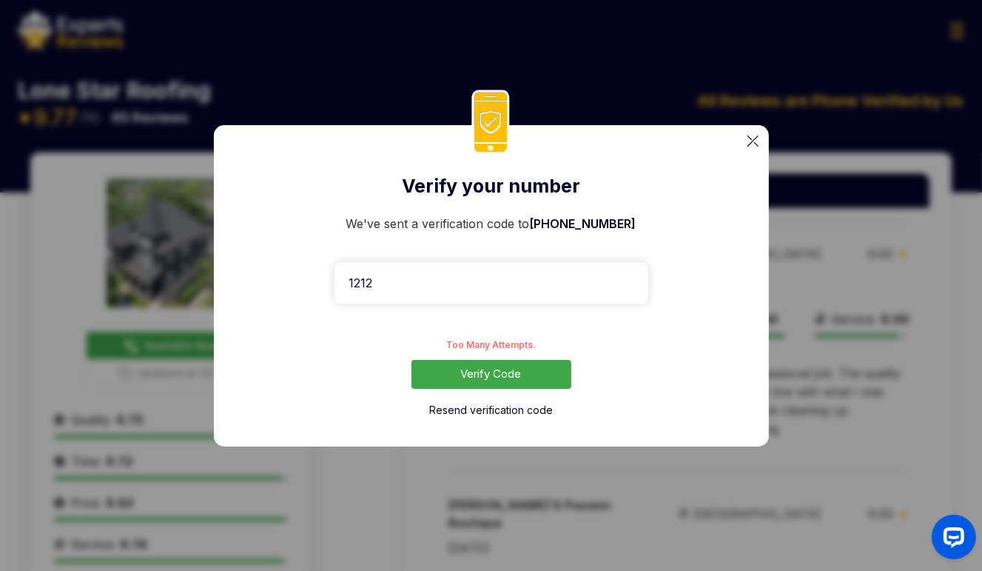
click at [625, 400] on div "Resend verification code" at bounding box center [491, 409] width 314 height 18
click at [757, 143] on img at bounding box center [752, 140] width 11 height 11
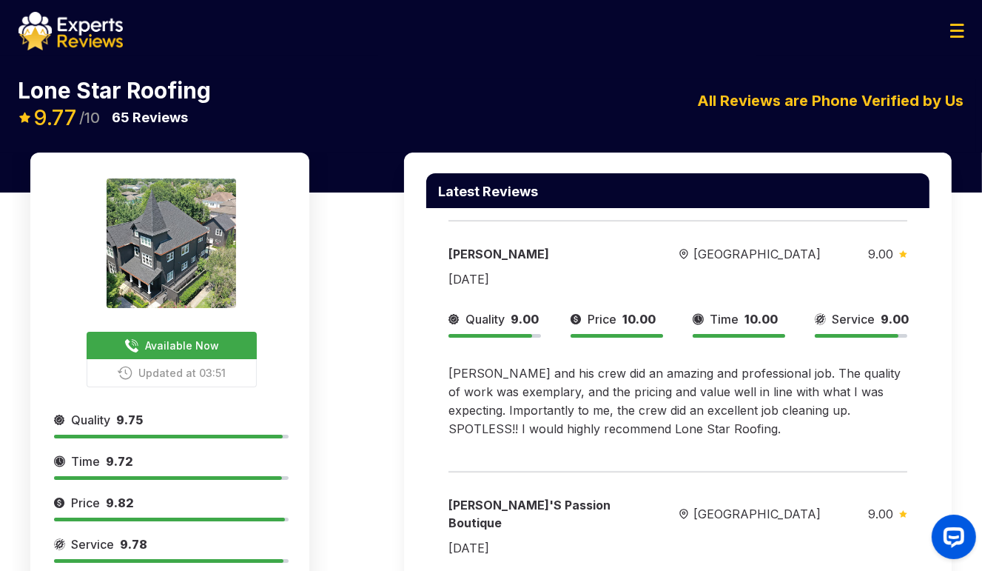
click at [201, 344] on span "Available Now" at bounding box center [182, 345] width 74 height 16
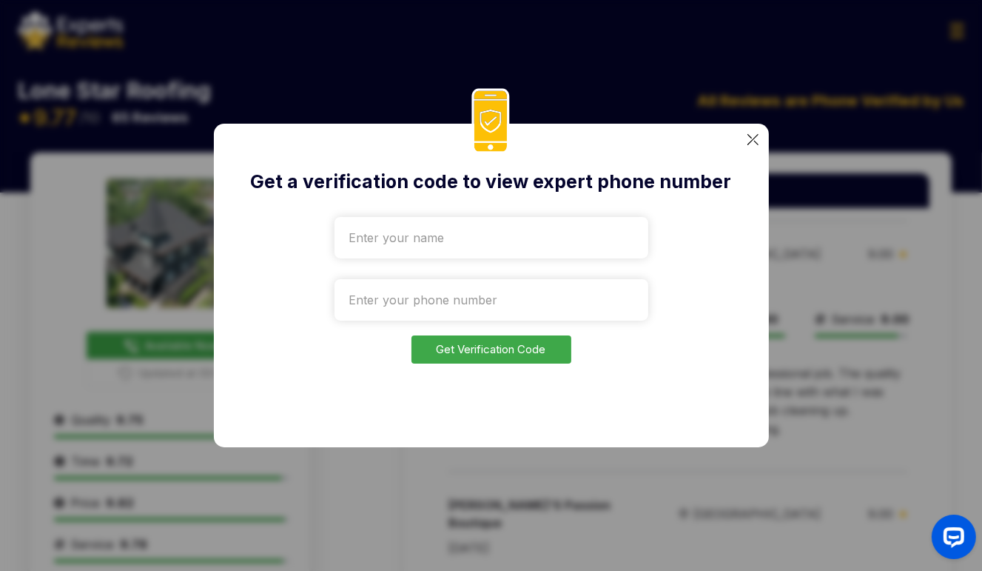
click at [493, 226] on input "text" at bounding box center [491, 237] width 314 height 41
type input "sdfds"
click at [422, 295] on input "tel" at bounding box center [491, 299] width 314 height 41
paste input "[PHONE_NUMBER]"
type input "[PHONE_NUMBER]"
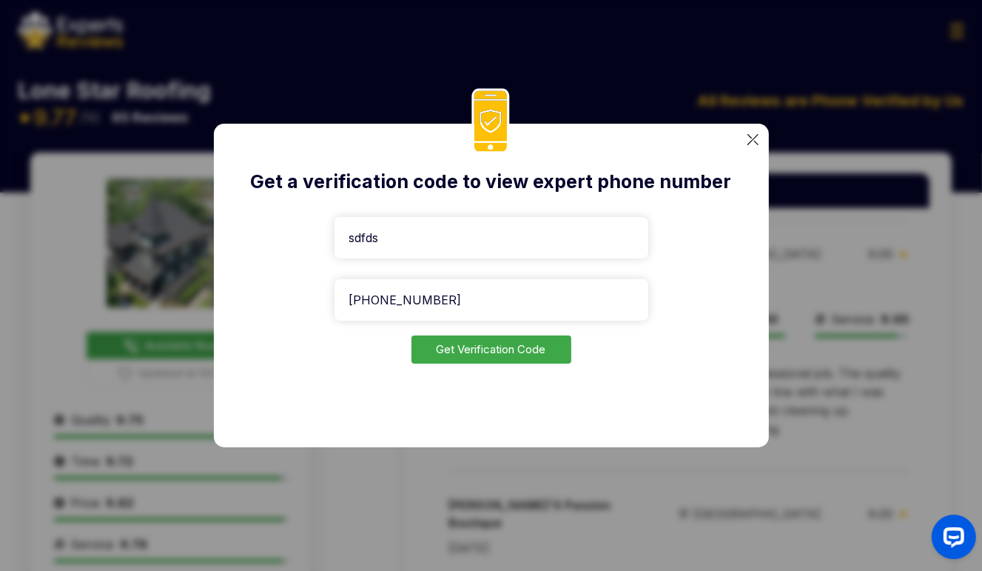
click at [499, 348] on button "Get Verification Code" at bounding box center [491, 349] width 160 height 29
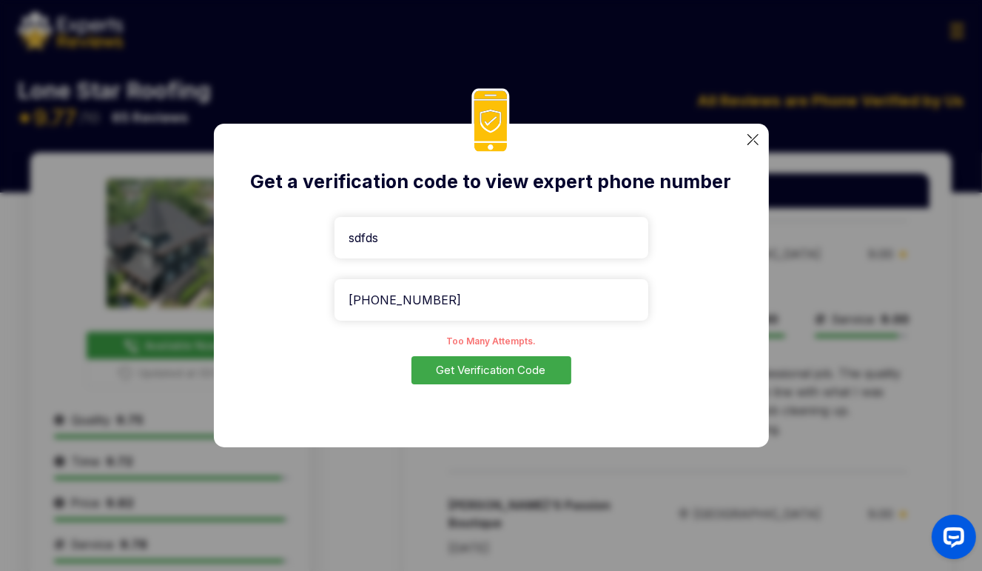
click at [750, 142] on img at bounding box center [752, 139] width 11 height 11
